Goal: Navigation & Orientation: Find specific page/section

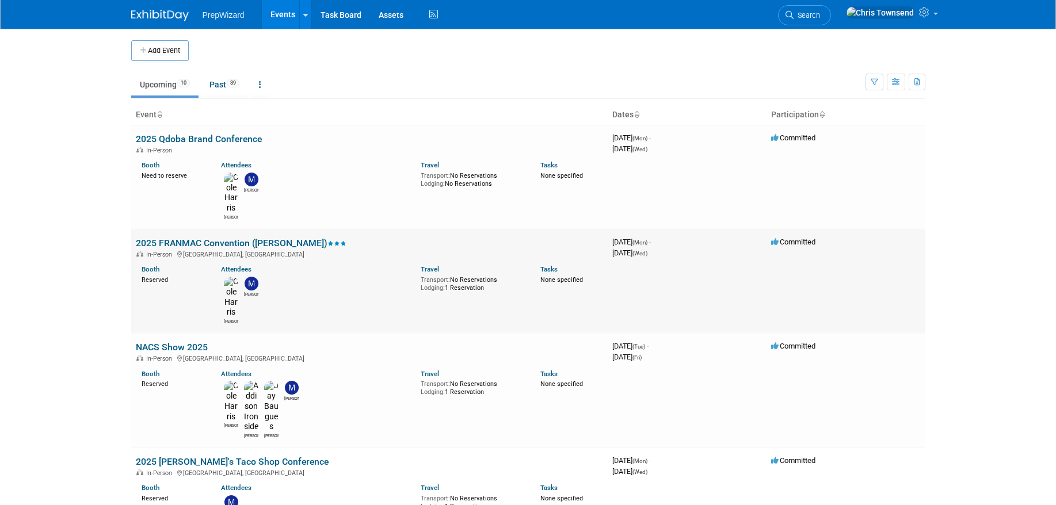
click at [204, 249] on div "In-Person San Antonio, TX" at bounding box center [369, 253] width 467 height 9
click at [203, 238] on link "2025 FRANMAC Convention ([PERSON_NAME])" at bounding box center [241, 243] width 211 height 11
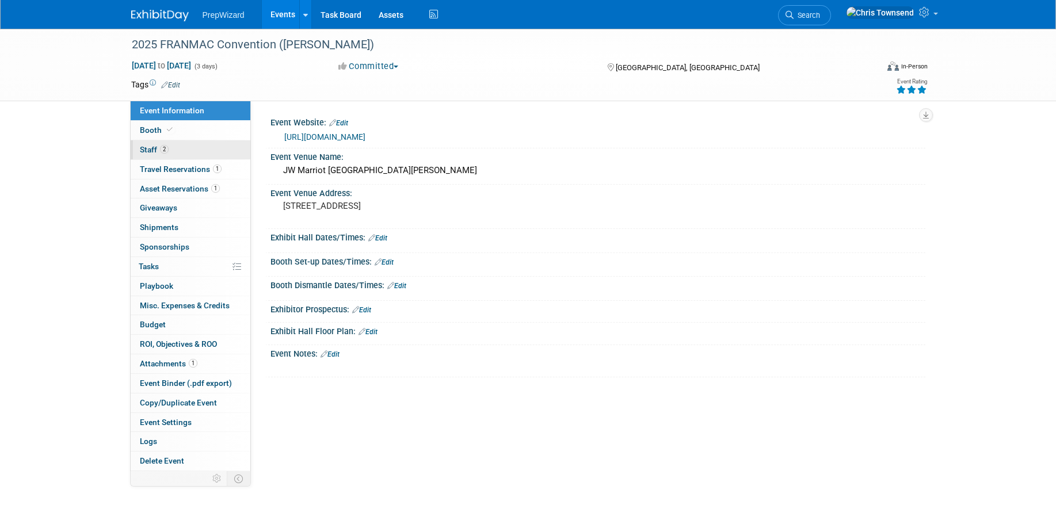
click at [153, 150] on span "Staff 2" at bounding box center [154, 149] width 29 height 9
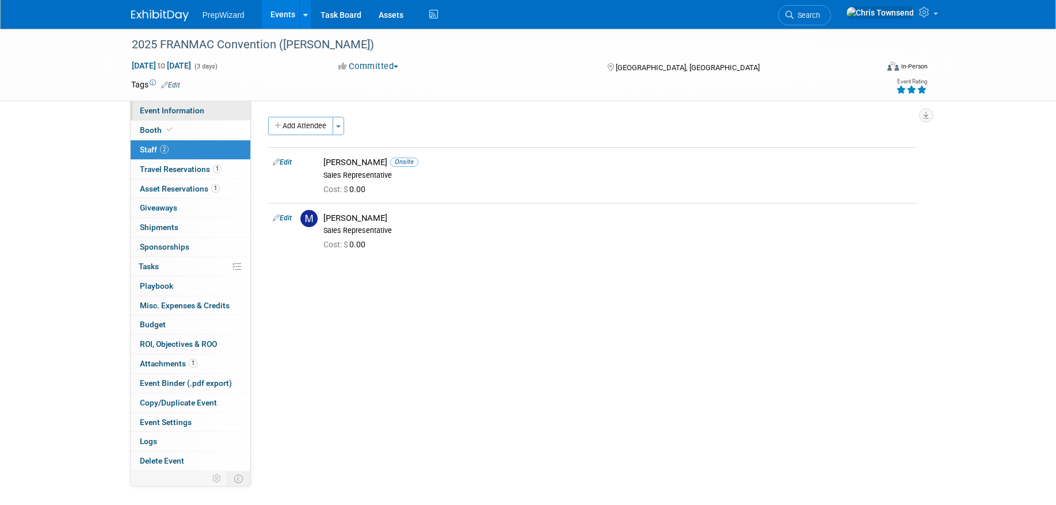
click at [156, 114] on span "Event Information" at bounding box center [172, 110] width 64 height 9
